Goal: Task Accomplishment & Management: Manage account settings

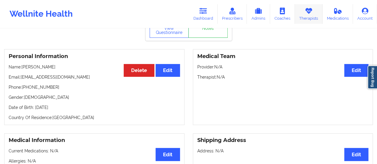
click at [303, 13] on link "Therapists" at bounding box center [308, 14] width 28 height 20
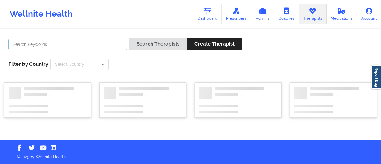
click at [96, 44] on input "text" at bounding box center [67, 44] width 119 height 11
type input "[PERSON_NAME]"
click at [129, 38] on button "Search Therapists" at bounding box center [158, 44] width 58 height 13
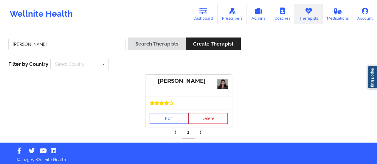
click at [164, 116] on link "Edit" at bounding box center [168, 118] width 39 height 11
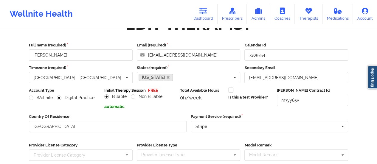
scroll to position [107, 0]
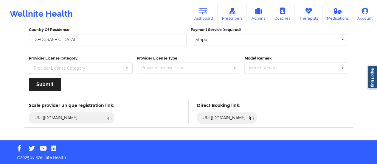
click at [253, 118] on icon at bounding box center [251, 118] width 3 height 3
click at [205, 12] on icon at bounding box center [203, 11] width 8 height 7
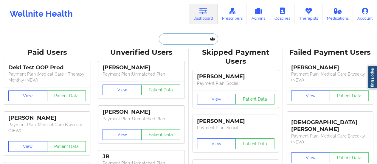
click at [182, 41] on input "text" at bounding box center [188, 38] width 59 height 11
paste input "[EMAIL_ADDRESS][DOMAIN_NAME]"
type input "[EMAIL_ADDRESS][DOMAIN_NAME]"
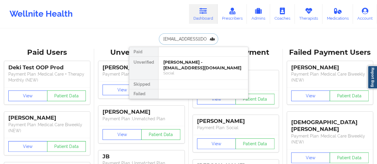
scroll to position [0, 1]
click at [175, 63] on div "[PERSON_NAME] - [EMAIL_ADDRESS][DOMAIN_NAME]" at bounding box center [203, 65] width 80 height 11
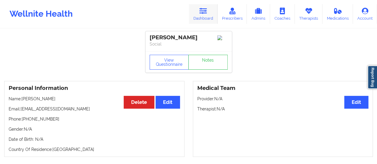
click at [210, 17] on link "Dashboard" at bounding box center [203, 14] width 29 height 20
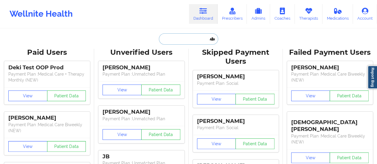
drag, startPoint x: 210, startPoint y: 17, endPoint x: 182, endPoint y: 41, distance: 37.0
click at [182, 41] on input "text" at bounding box center [188, 38] width 59 height 11
paste input "[PERSON_NAME]"
type input "[PERSON_NAME]"
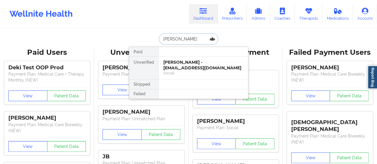
click at [179, 68] on div "[PERSON_NAME] - [EMAIL_ADDRESS][DOMAIN_NAME]" at bounding box center [203, 65] width 80 height 11
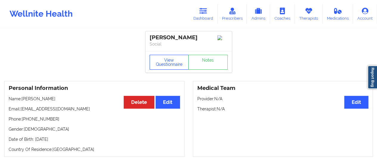
click at [163, 65] on button "View Questionnaire" at bounding box center [168, 62] width 39 height 15
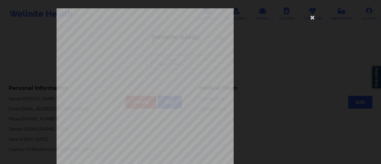
scroll to position [120, 0]
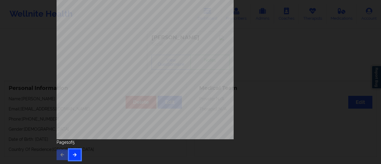
click at [74, 155] on icon "button" at bounding box center [74, 155] width 5 height 4
click at [76, 151] on button "button" at bounding box center [75, 154] width 12 height 11
click at [74, 150] on button "button" at bounding box center [75, 154] width 12 height 11
click at [277, 127] on div "Insurance company type details by patient commercial Insurance Member ID for pa…" at bounding box center [191, 14] width 268 height 251
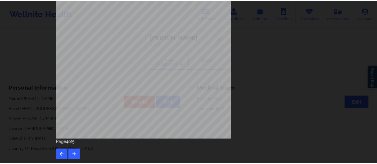
scroll to position [0, 0]
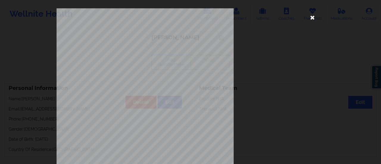
click at [311, 16] on icon at bounding box center [313, 18] width 10 height 10
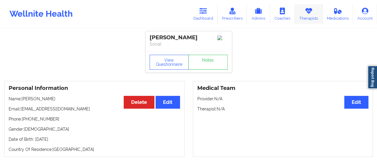
click at [308, 19] on link "Therapists" at bounding box center [308, 14] width 28 height 20
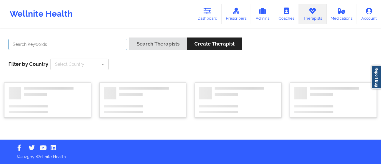
click at [76, 47] on input "text" at bounding box center [67, 44] width 119 height 11
type input "R"
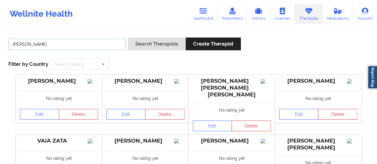
type input "[PERSON_NAME]"
click at [128, 38] on button "Search Therapists" at bounding box center [157, 44] width 58 height 13
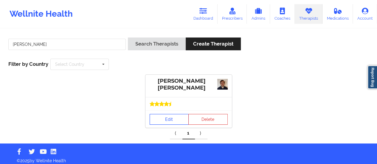
click at [157, 119] on link "Edit" at bounding box center [168, 119] width 39 height 11
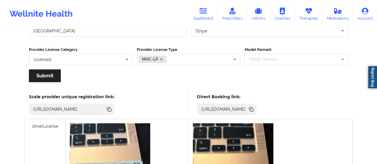
scroll to position [115, 0]
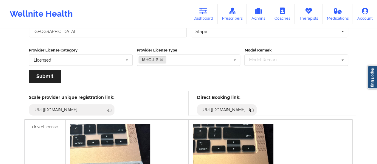
click at [253, 109] on icon at bounding box center [251, 110] width 3 height 3
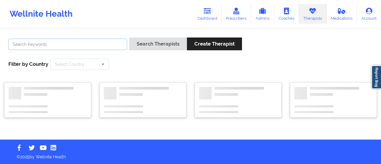
click at [86, 47] on input "text" at bounding box center [67, 44] width 119 height 11
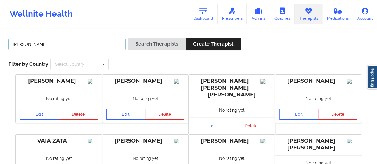
type input "[PERSON_NAME]"
click at [128, 38] on button "Search Therapists" at bounding box center [157, 44] width 58 height 13
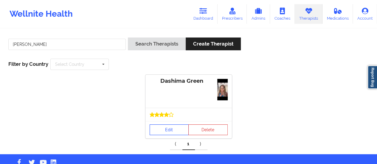
click at [169, 132] on link "Edit" at bounding box center [168, 129] width 39 height 11
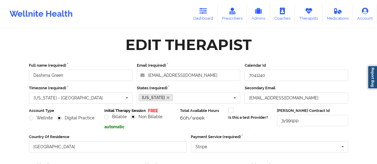
scroll to position [107, 0]
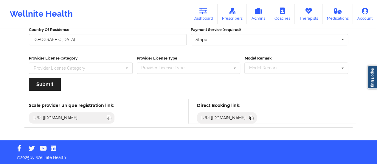
click at [253, 119] on icon at bounding box center [251, 118] width 3 height 3
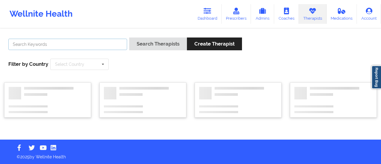
click at [89, 49] on input "text" at bounding box center [67, 44] width 119 height 11
type input "[PERSON_NAME]"
click at [129, 38] on button "Search Therapists" at bounding box center [158, 44] width 58 height 13
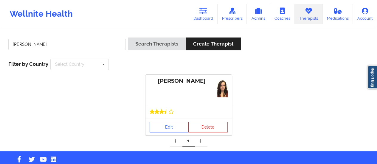
drag, startPoint x: 166, startPoint y: 109, endPoint x: 166, endPoint y: 118, distance: 8.9
click at [166, 118] on div at bounding box center [188, 111] width 86 height 13
drag, startPoint x: 166, startPoint y: 118, endPoint x: 165, endPoint y: 123, distance: 5.3
click at [165, 123] on div "[PERSON_NAME] Edit Delete" at bounding box center [188, 105] width 86 height 61
click at [165, 123] on link "Edit" at bounding box center [168, 127] width 39 height 11
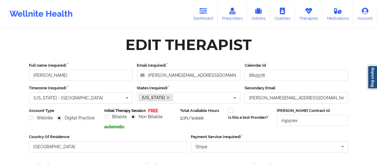
scroll to position [107, 0]
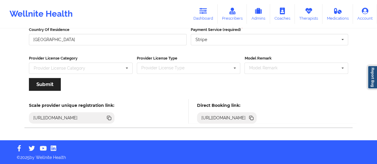
click at [254, 119] on icon at bounding box center [251, 118] width 7 height 7
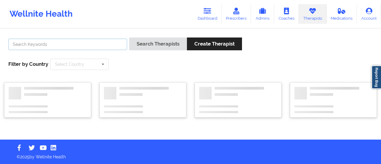
click at [69, 47] on input "text" at bounding box center [67, 44] width 119 height 11
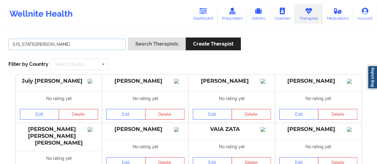
type input "[US_STATE][PERSON_NAME]"
click at [128, 38] on button "Search Therapists" at bounding box center [157, 44] width 58 height 13
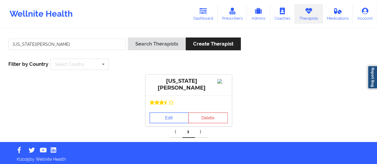
click at [160, 122] on link "Edit" at bounding box center [168, 118] width 39 height 11
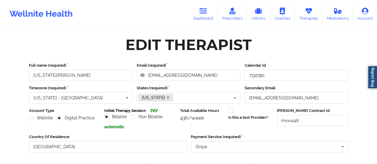
scroll to position [107, 0]
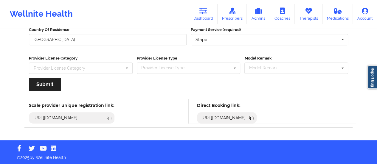
click at [257, 121] on div "[URL][DOMAIN_NAME]" at bounding box center [227, 117] width 60 height 11
click at [253, 118] on icon at bounding box center [251, 118] width 3 height 3
